Goal: Navigation & Orientation: Find specific page/section

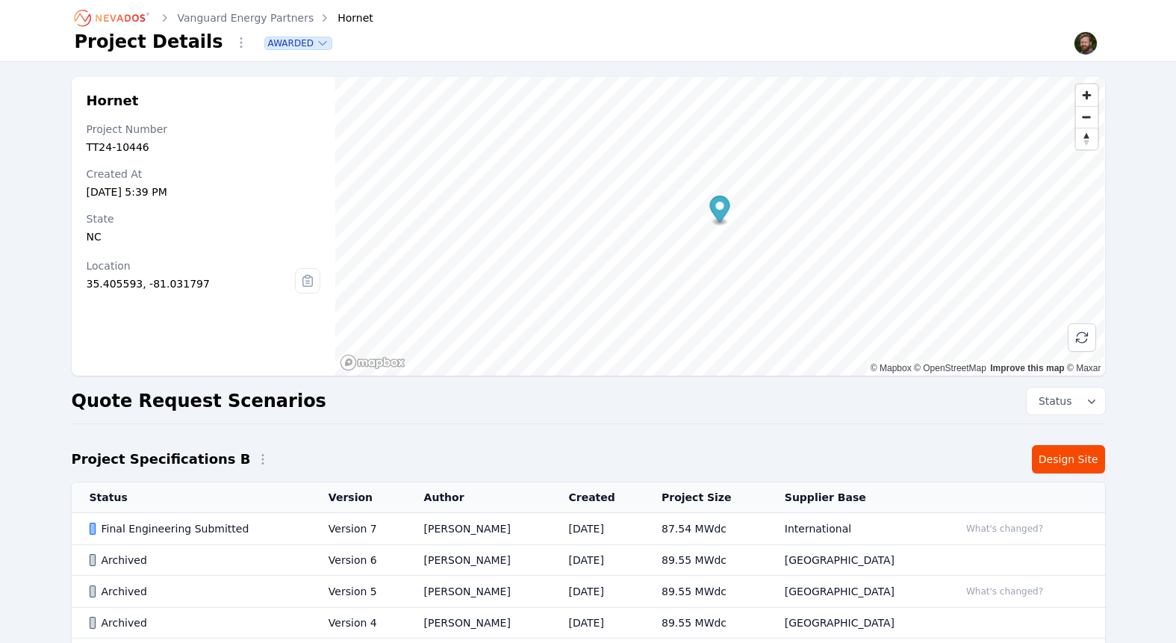
click at [731, 32] on div "Awarded" at bounding box center [665, 43] width 873 height 25
click at [933, 46] on div "Awarded" at bounding box center [665, 43] width 873 height 25
click at [938, 28] on div "Vanguard Energy Partners Hornet" at bounding box center [588, 18] width 1027 height 24
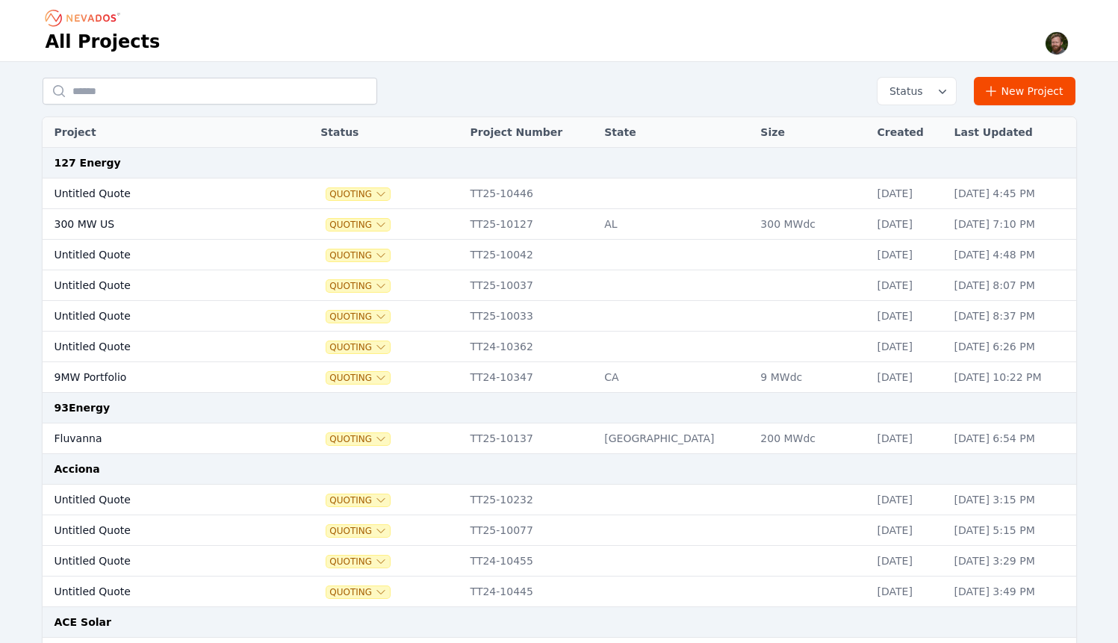
click at [608, 35] on div "All Projects" at bounding box center [559, 42] width 1027 height 25
click at [577, 26] on div at bounding box center [559, 18] width 1027 height 24
